Goal: Navigation & Orientation: Find specific page/section

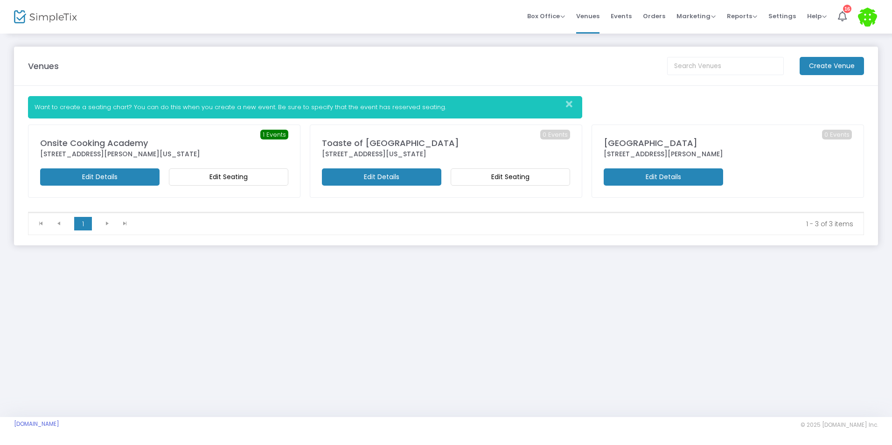
click at [236, 149] on div "[STREET_ADDRESS][PERSON_NAME][US_STATE]" at bounding box center [164, 154] width 248 height 10
click at [623, 12] on span "Events" at bounding box center [621, 16] width 21 height 24
